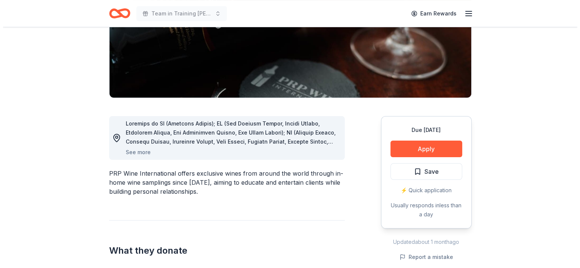
scroll to position [151, 0]
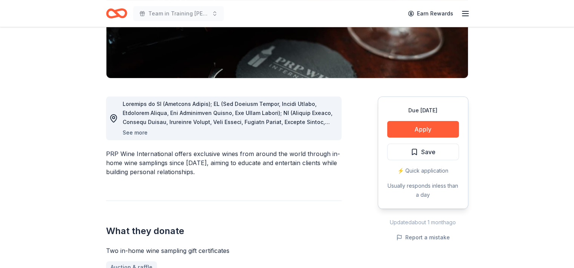
click at [140, 133] on button "See more" at bounding box center [135, 132] width 25 height 9
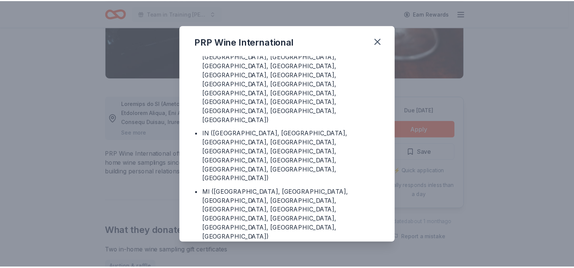
scroll to position [173, 0]
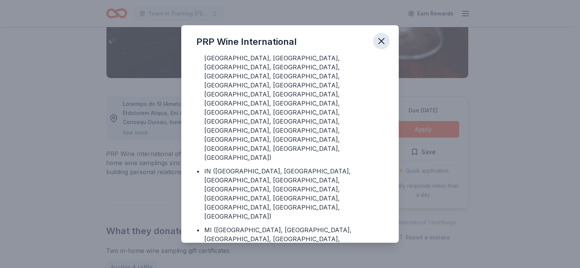
click at [383, 37] on icon "button" at bounding box center [381, 41] width 11 height 11
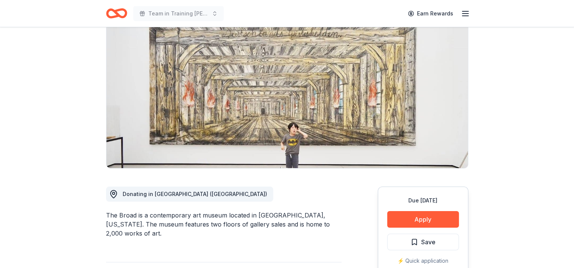
scroll to position [76, 0]
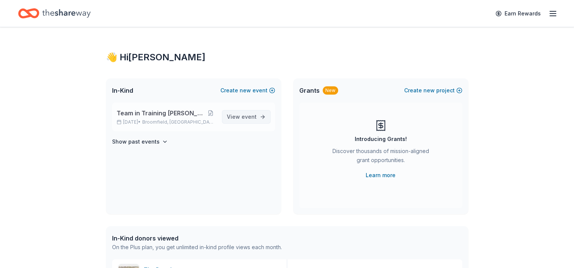
click at [233, 119] on span "View event" at bounding box center [242, 117] width 30 height 9
